Goal: Information Seeking & Learning: Learn about a topic

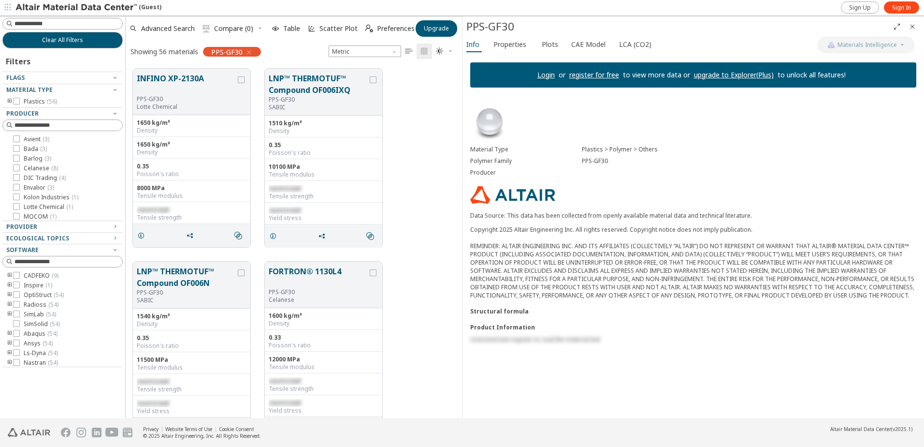
click at [587, 214] on p "Data Source: This data has been collected from openly available material data a…" at bounding box center [693, 215] width 446 height 8
click at [486, 117] on img at bounding box center [489, 122] width 39 height 39
drag, startPoint x: 534, startPoint y: 236, endPoint x: 534, endPoint y: 260, distance: 23.7
click at [534, 237] on div "Copyright 2025 Altair Engineering Inc. All rights reserved. Copyright notice do…" at bounding box center [693, 262] width 446 height 74
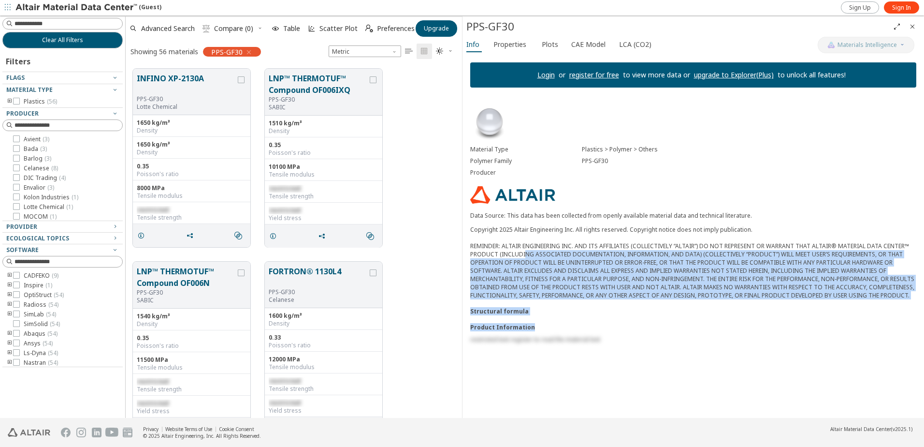
drag, startPoint x: 520, startPoint y: 256, endPoint x: 636, endPoint y: 316, distance: 130.3
click at [636, 316] on div "Material Type Plastics > Polymer > Others Polymer Family PPS-GF30 Producer Data…" at bounding box center [693, 223] width 462 height 256
click at [623, 325] on div "Product Information" at bounding box center [693, 327] width 446 height 8
